Goal: Register for event/course

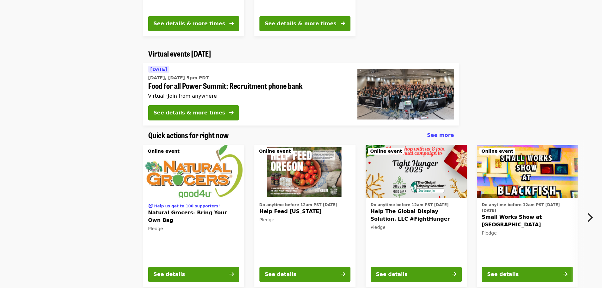
scroll to position [379, 0]
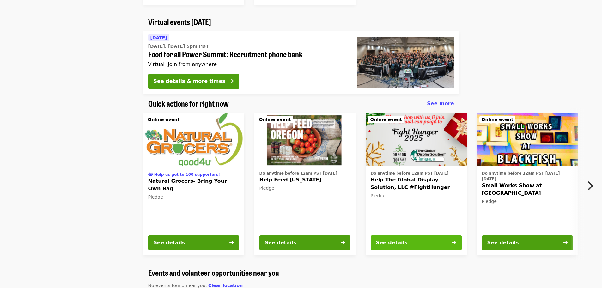
click at [416, 246] on button "See details" at bounding box center [416, 242] width 91 height 15
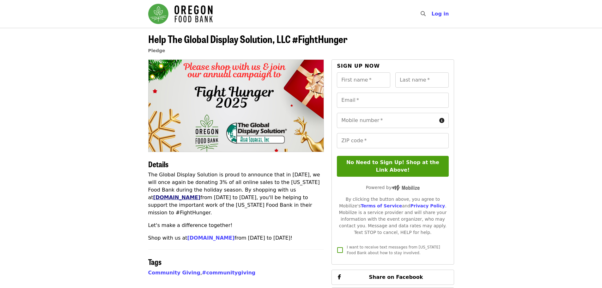
click at [201, 194] on link "[DOMAIN_NAME]" at bounding box center [176, 197] width 47 height 6
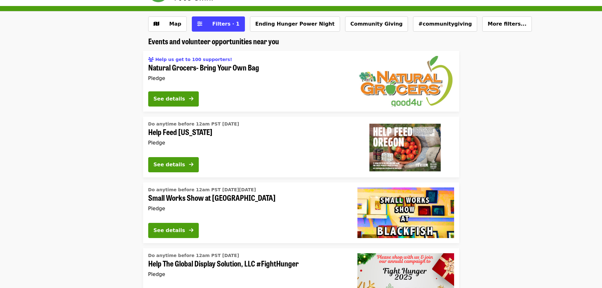
scroll to position [32, 0]
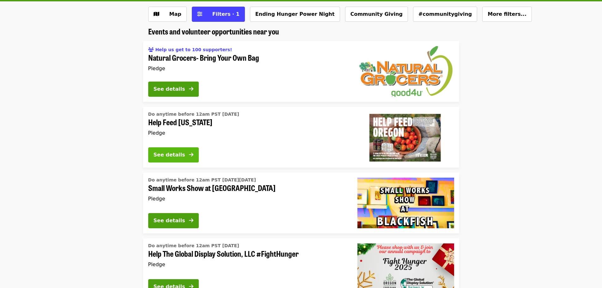
click at [176, 157] on div "See details" at bounding box center [170, 155] width 32 height 8
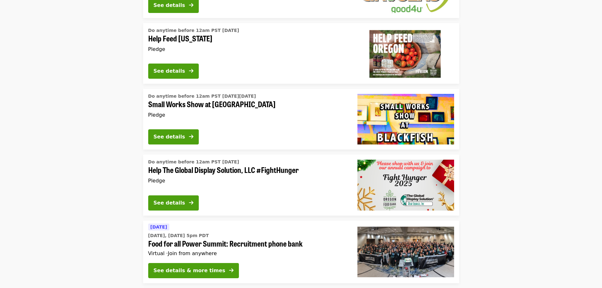
scroll to position [158, 0]
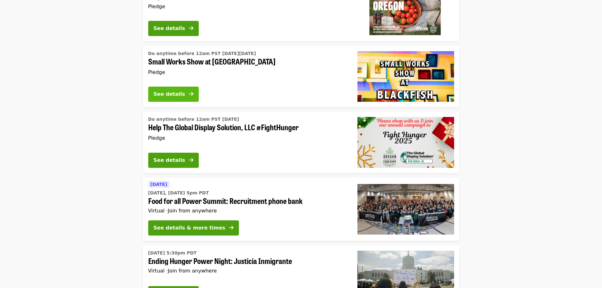
click at [188, 96] on button "See details" at bounding box center [173, 94] width 51 height 15
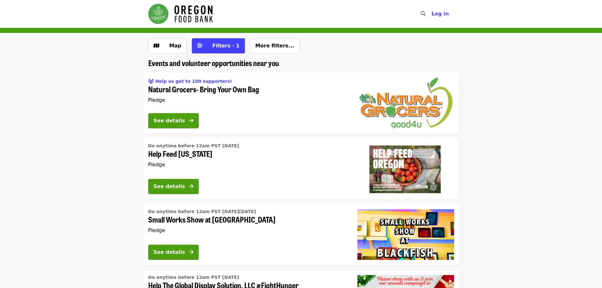
scroll to position [158, 0]
